Goal: Information Seeking & Learning: Learn about a topic

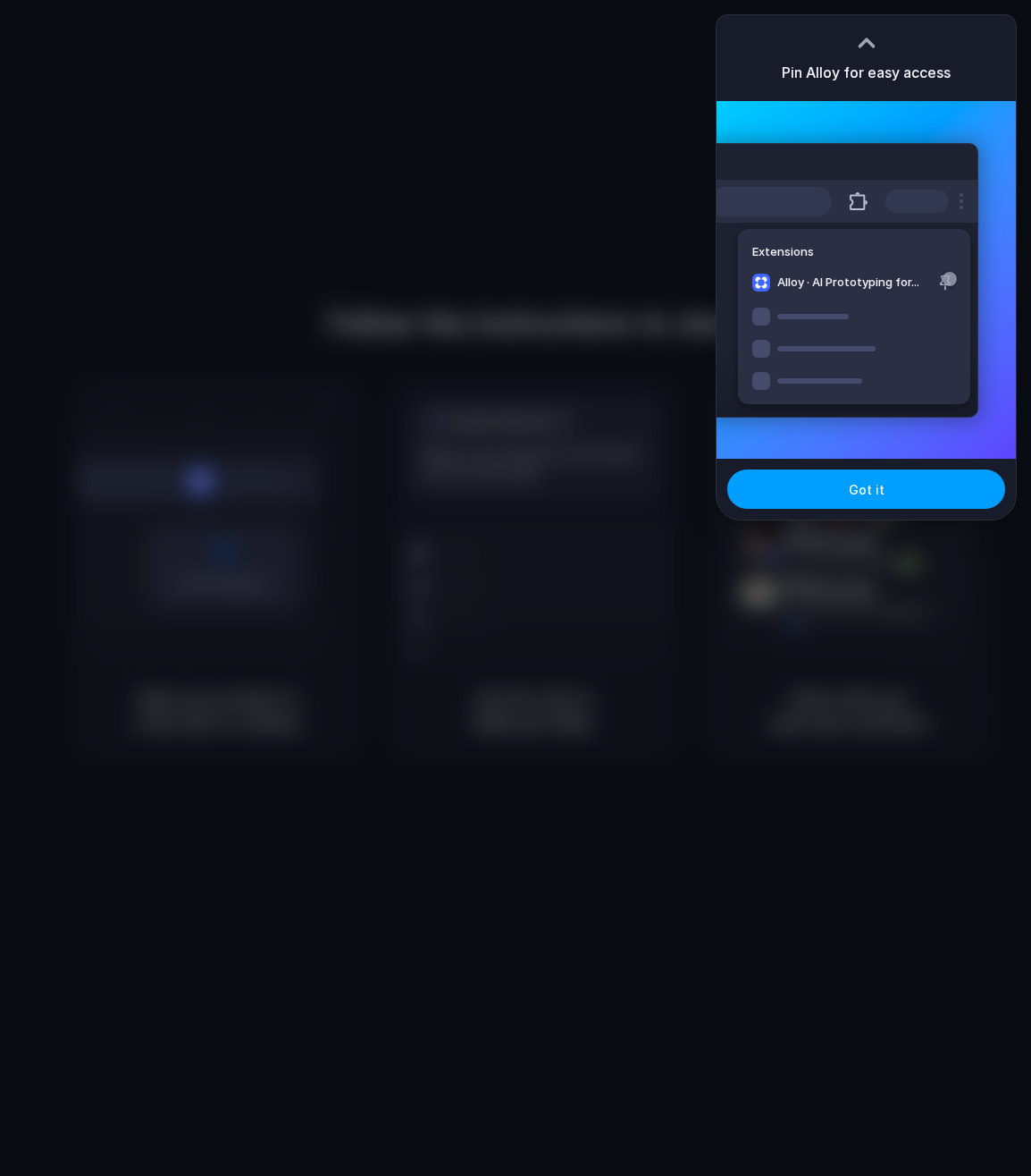
click at [843, 494] on button "Got it" at bounding box center [866, 489] width 278 height 40
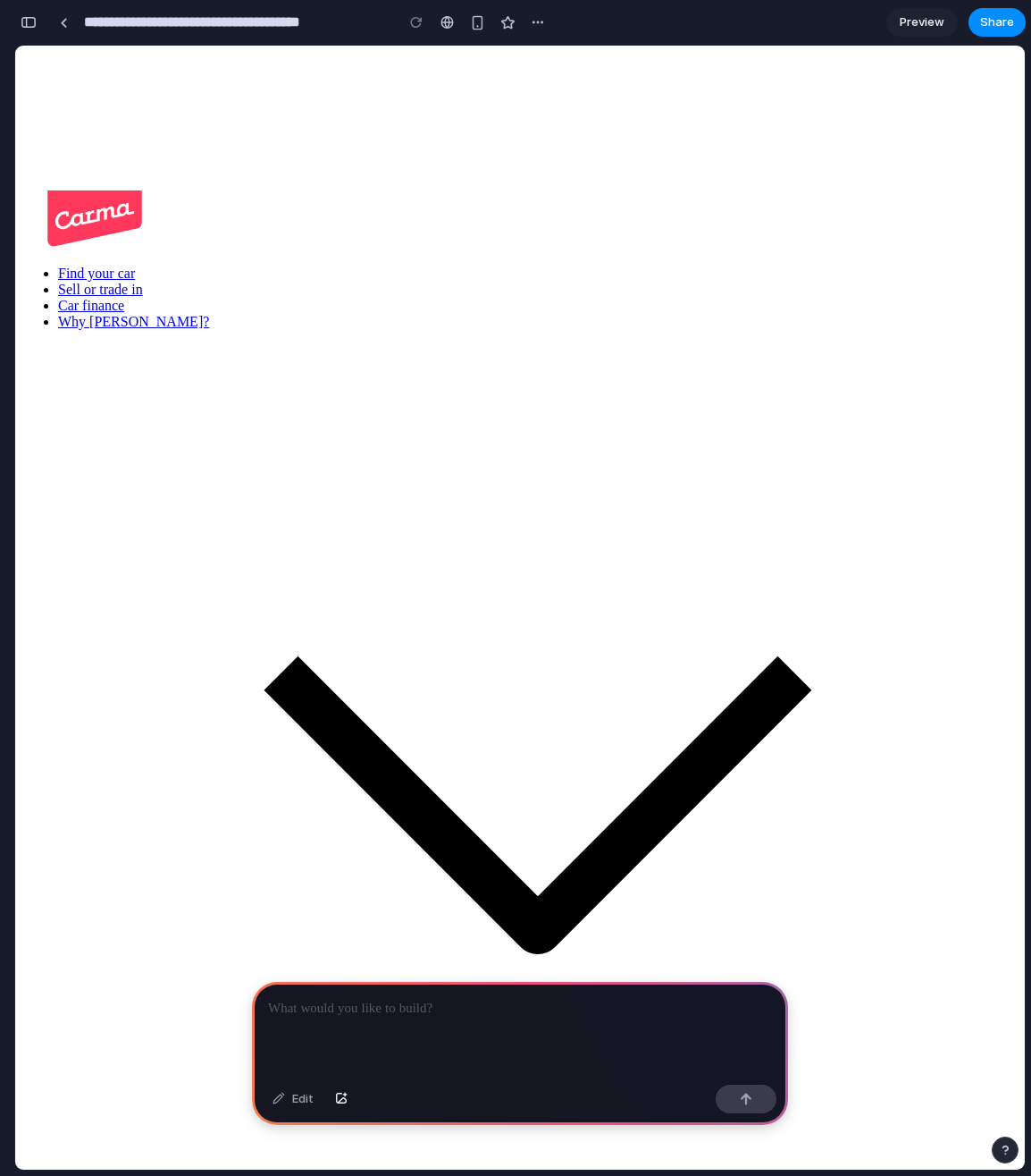
click at [36, 28] on div "button" at bounding box center [29, 22] width 16 height 13
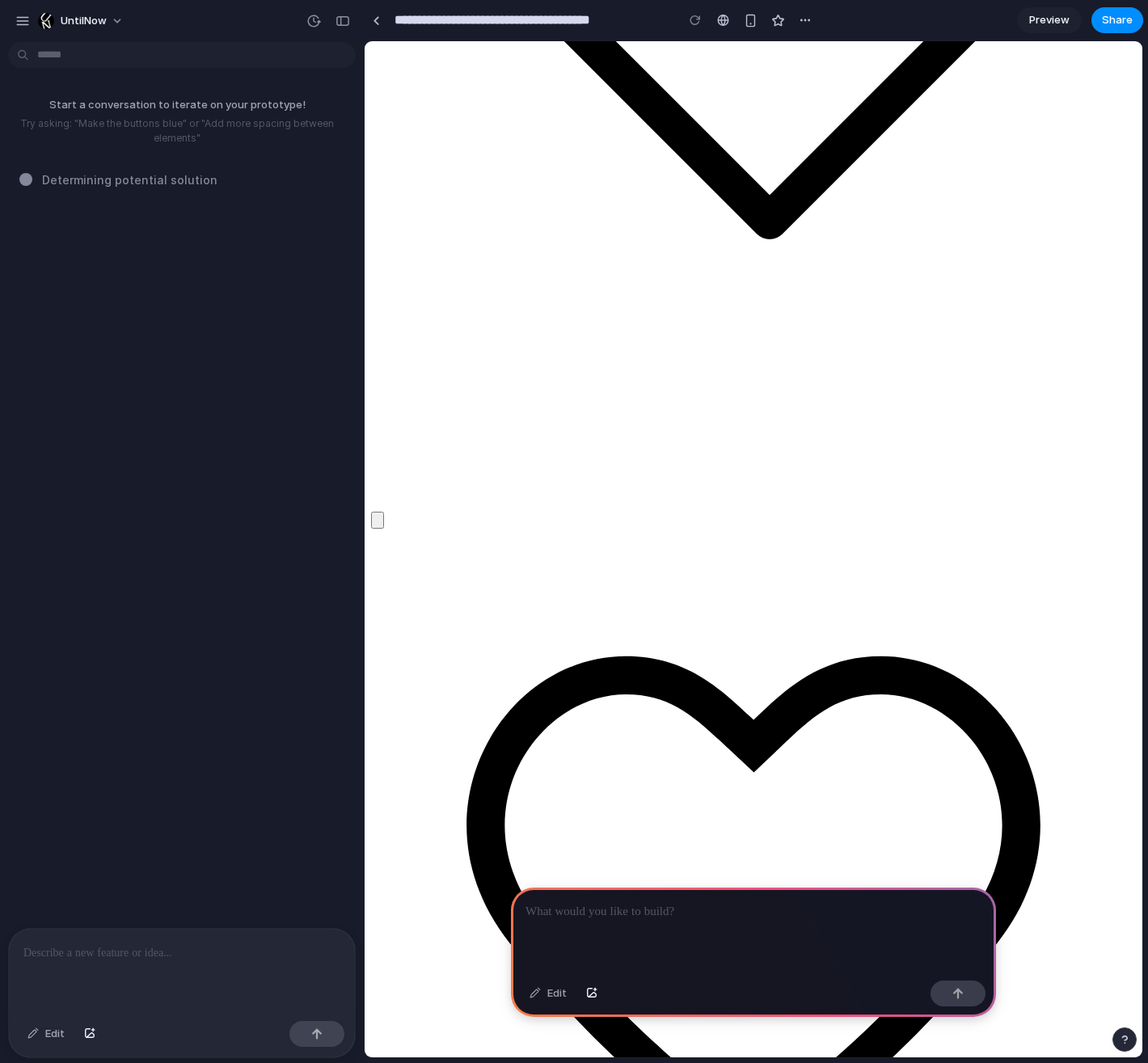
scroll to position [286, 0]
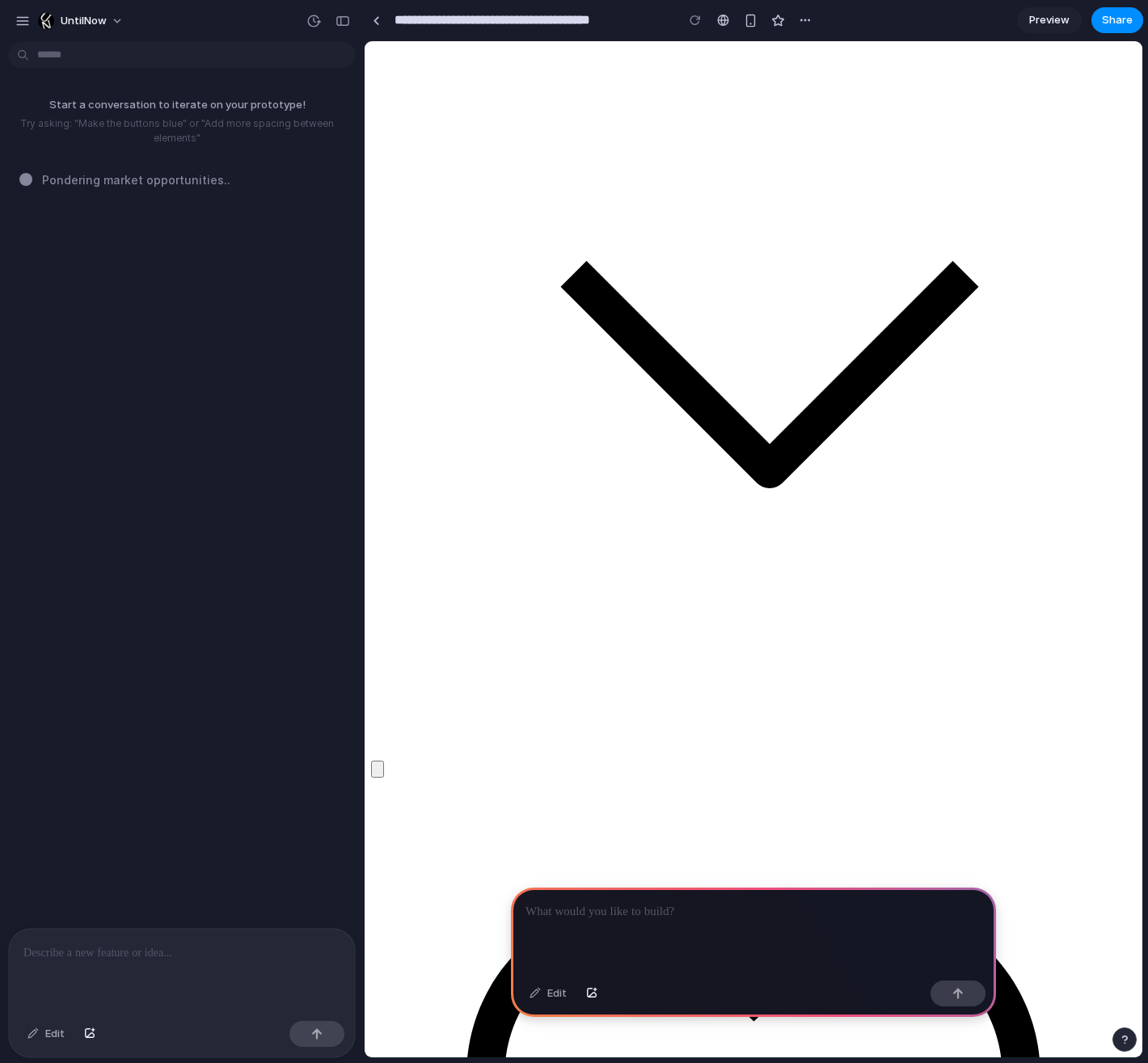
click at [604, 922] on div at bounding box center [753, 931] width 485 height 87
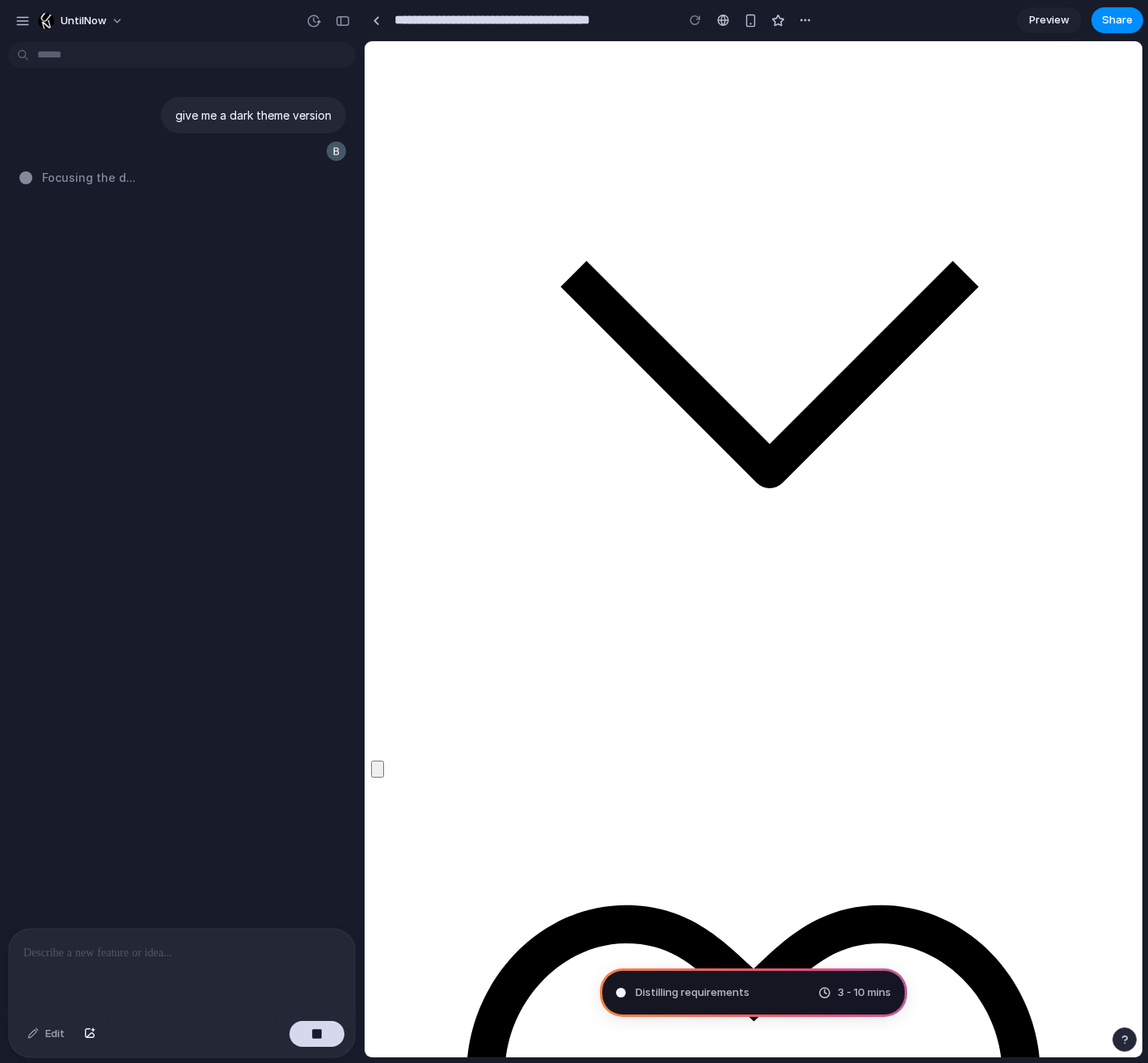
type input "**********"
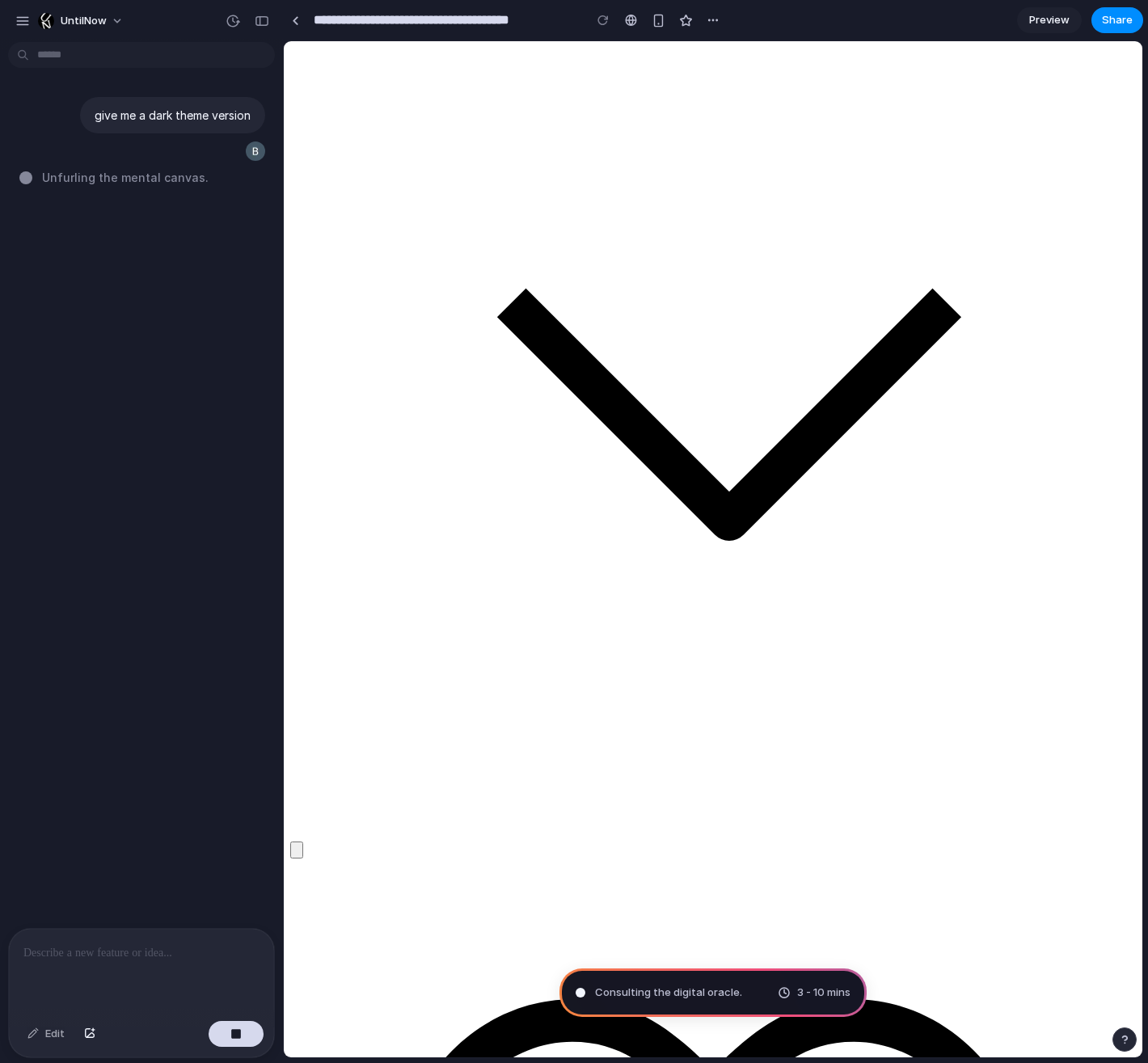
drag, startPoint x: 362, startPoint y: 452, endPoint x: 283, endPoint y: 455, distance: 79.1
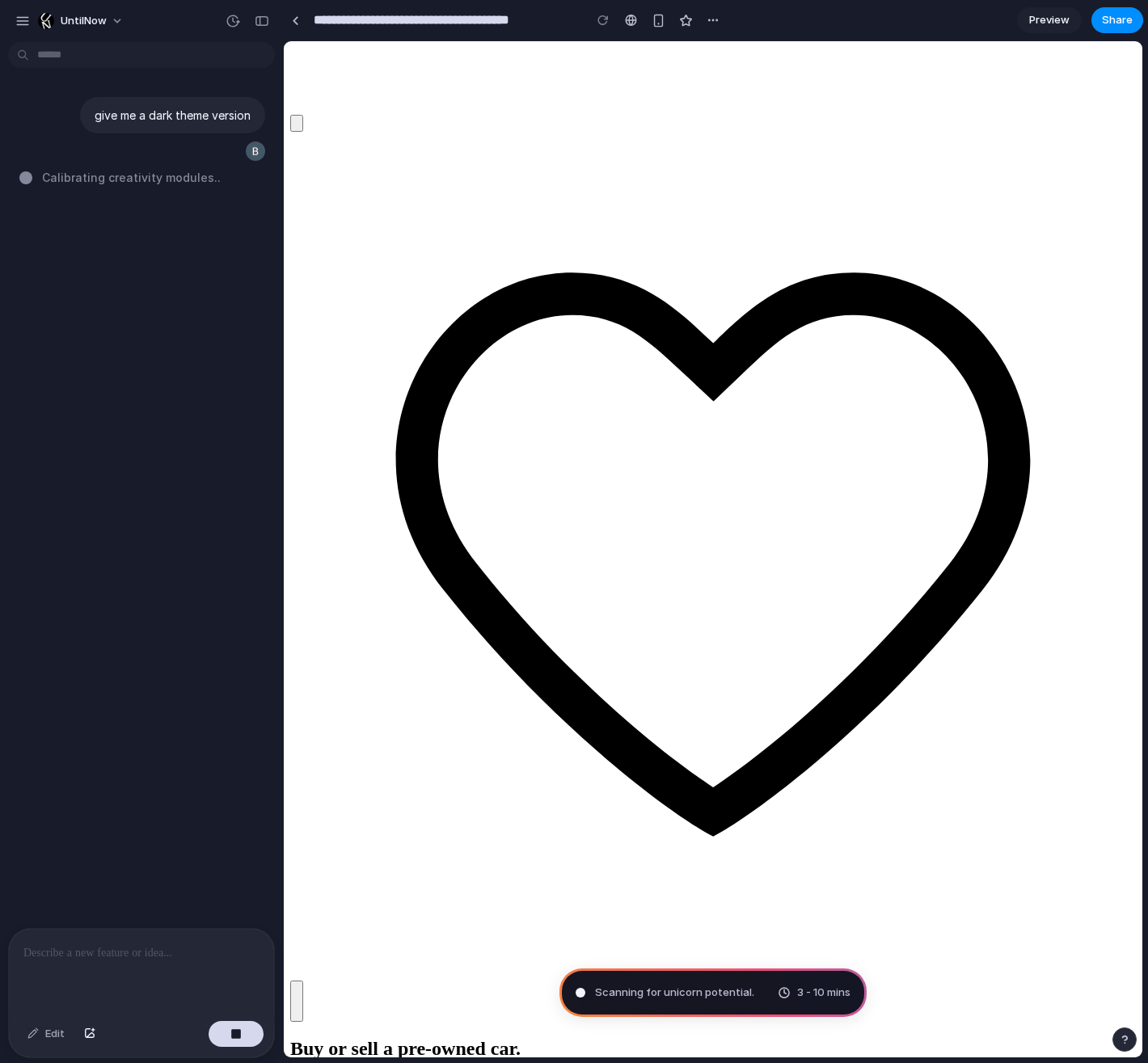
scroll to position [1438, 0]
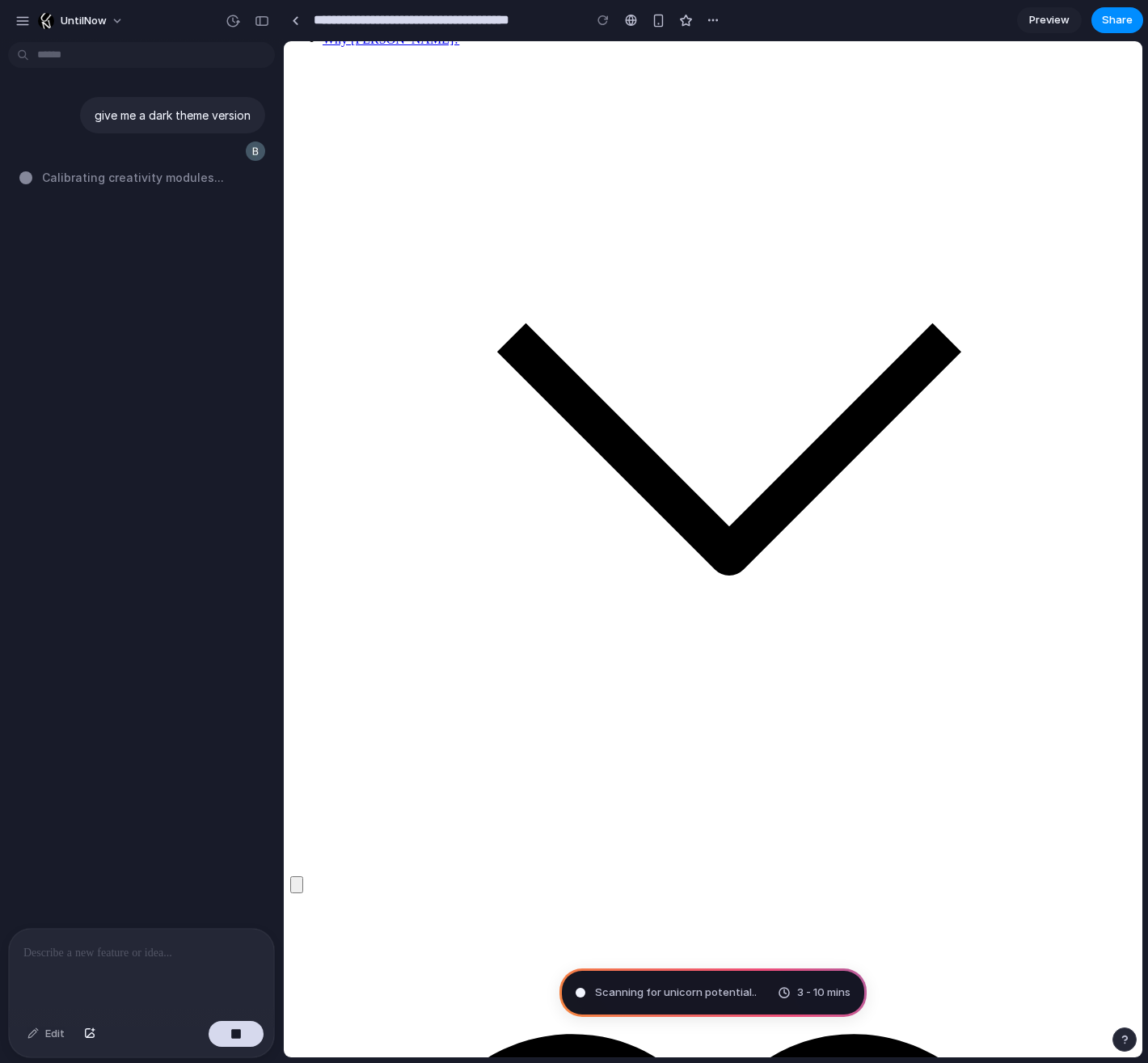
scroll to position [0, 0]
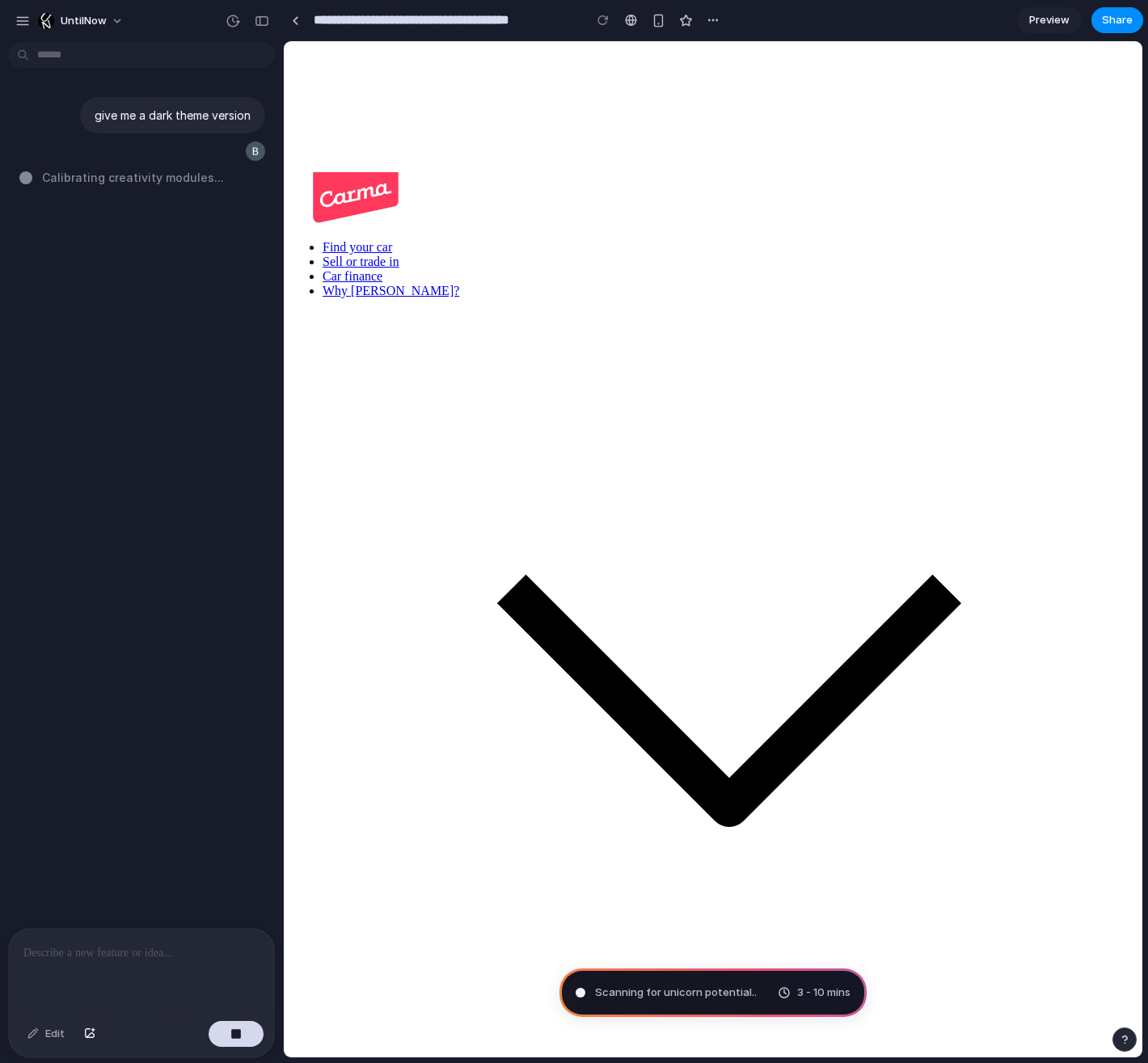
click at [382, 269] on link "Car finance" at bounding box center [352, 276] width 60 height 13
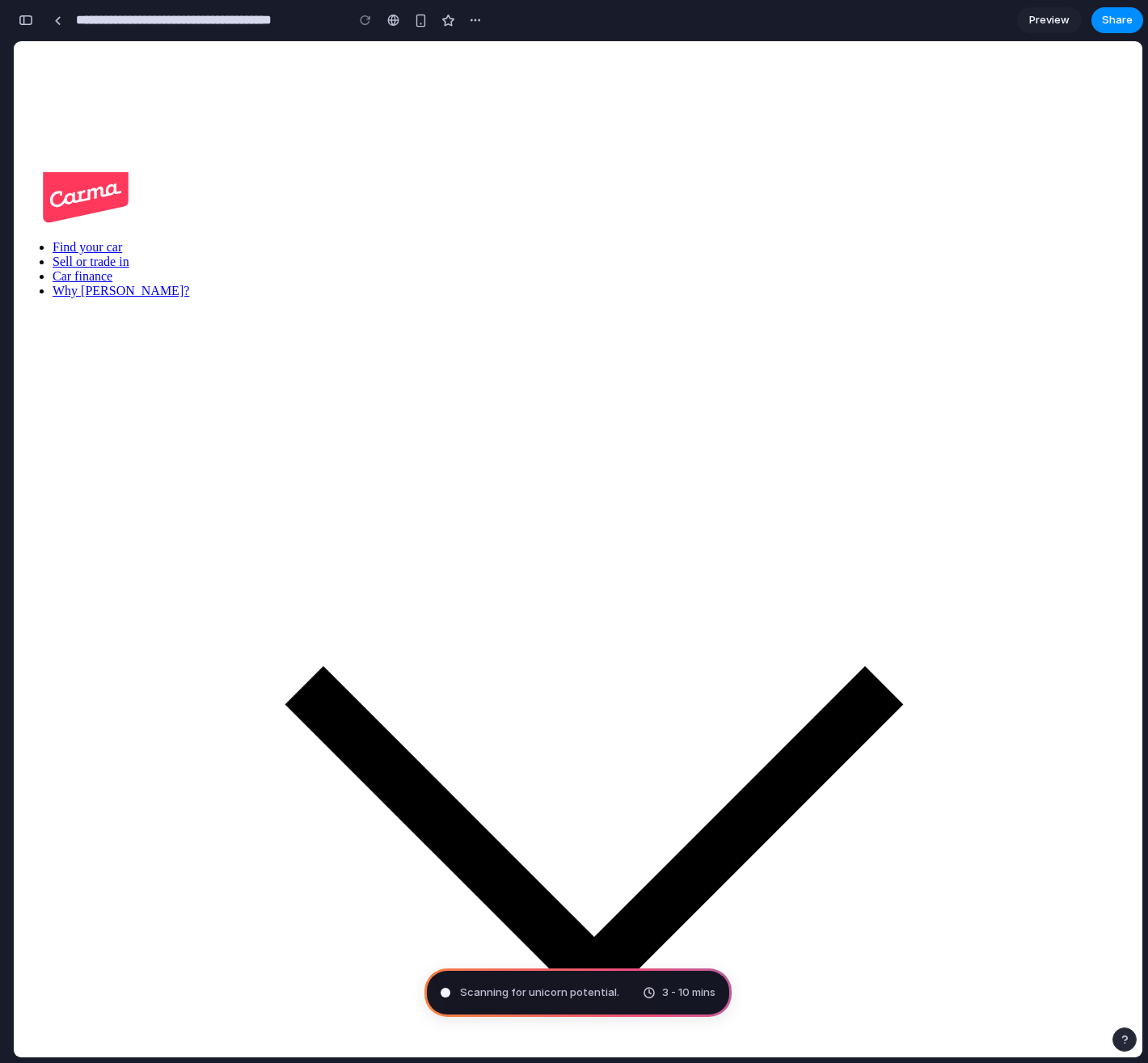
scroll to position [124, 0]
click at [25, 21] on div "button" at bounding box center [26, 20] width 14 height 12
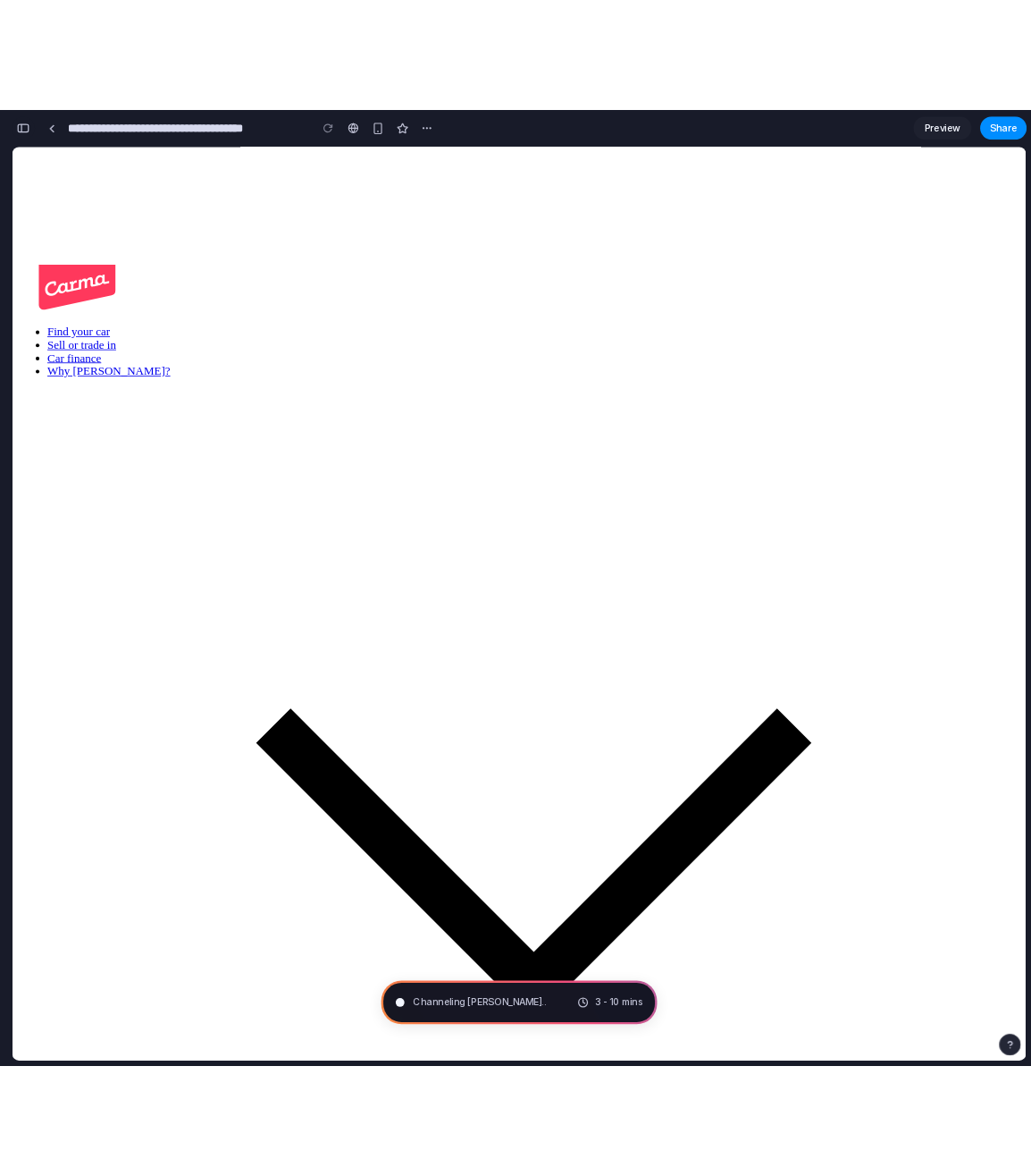
scroll to position [0, 0]
